Goal: Find specific page/section: Find specific page/section

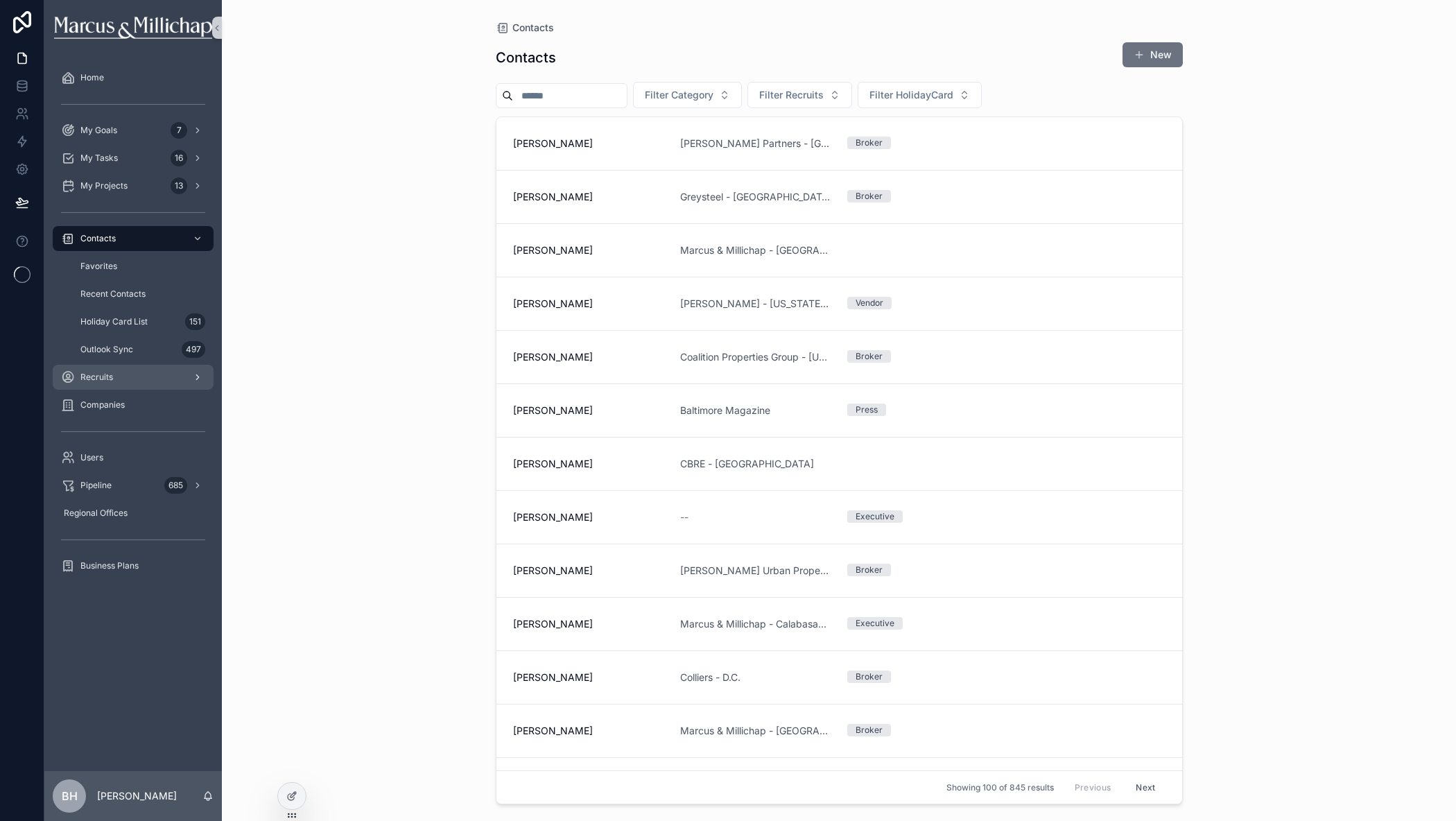
click at [98, 379] on span "Recruits" at bounding box center [97, 377] width 32 height 11
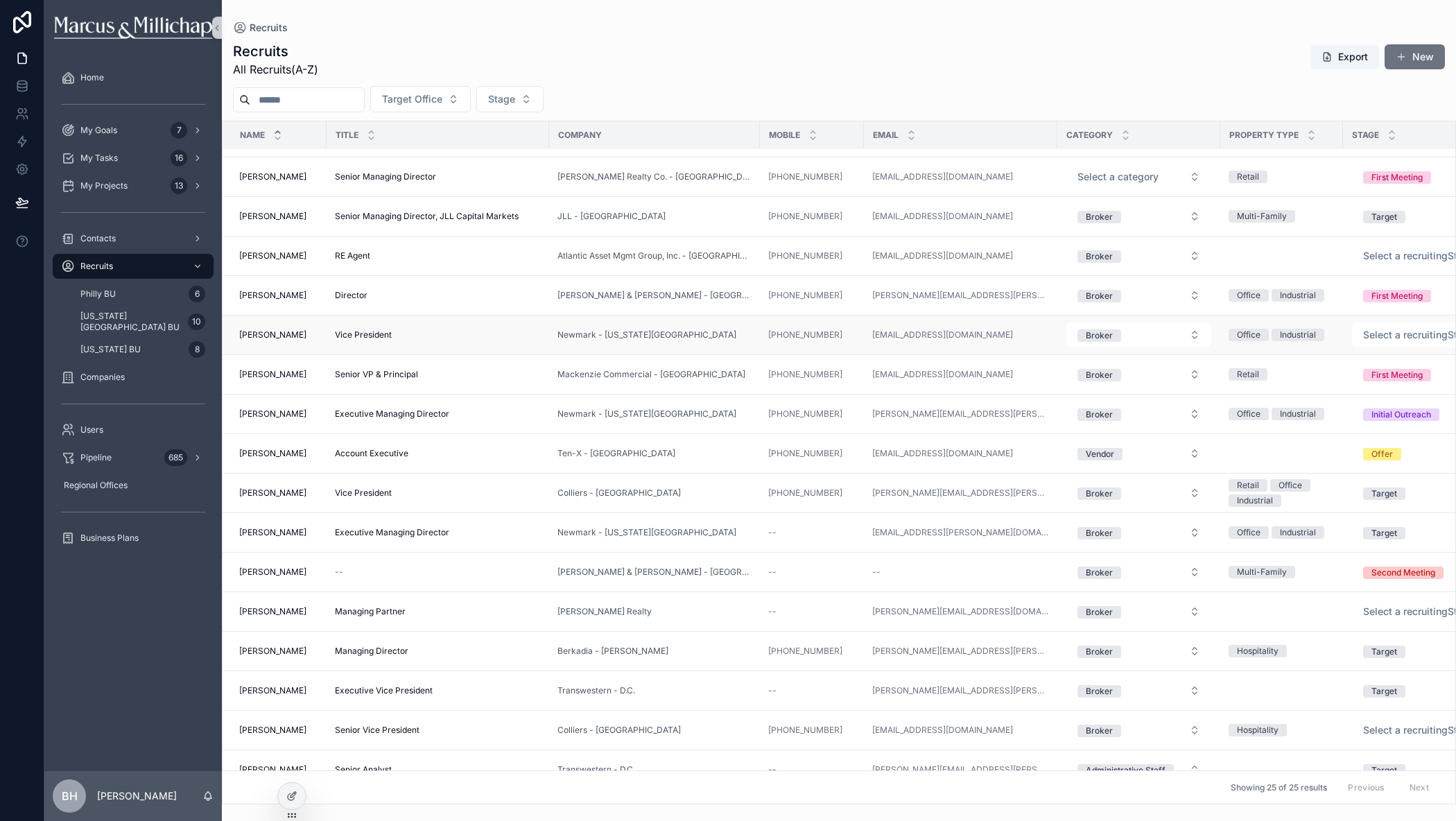
scroll to position [347, 0]
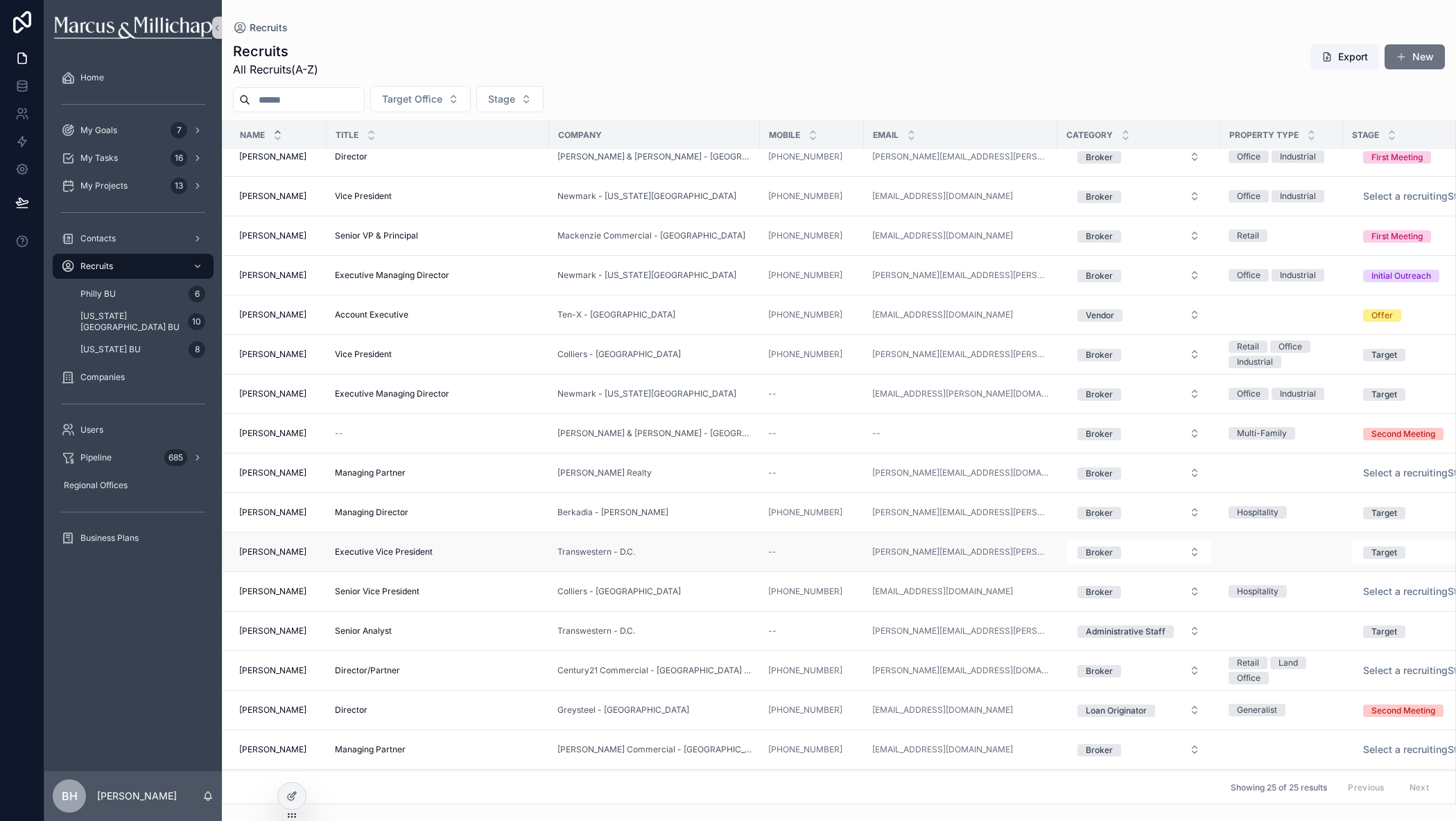
click at [293, 552] on span "[PERSON_NAME]" at bounding box center [273, 551] width 67 height 11
